Goal: Information Seeking & Learning: Learn about a topic

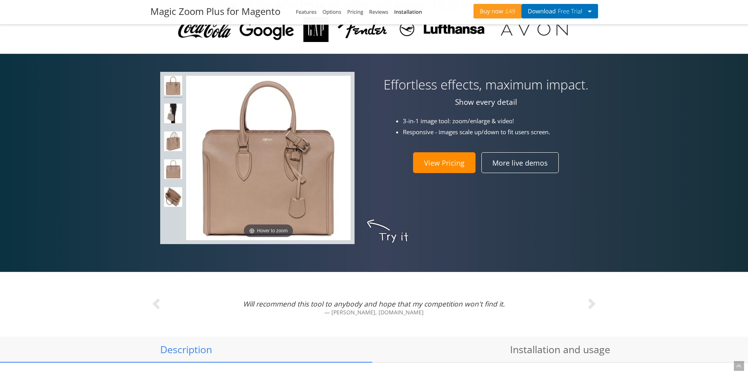
scroll to position [390, 0]
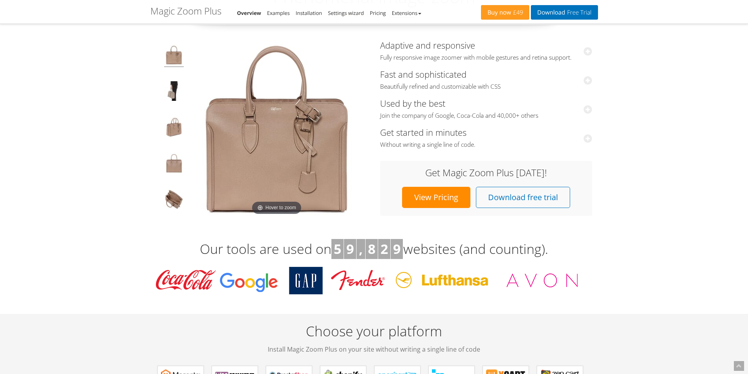
scroll to position [79, 0]
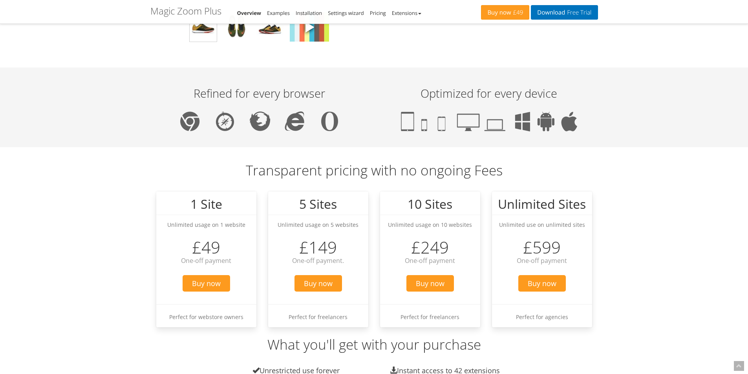
scroll to position [942, 0]
